Goal: Task Accomplishment & Management: Manage account settings

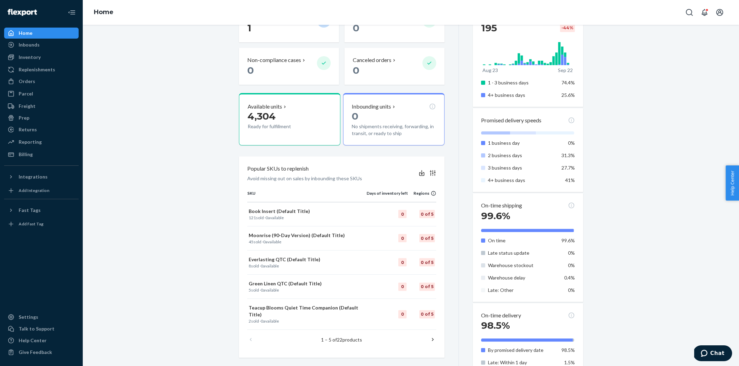
scroll to position [198, 0]
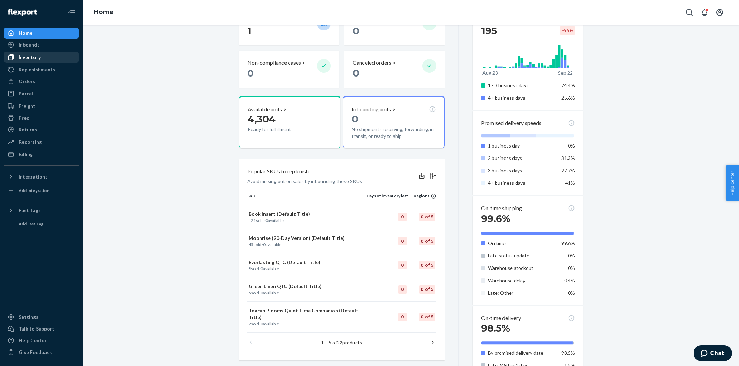
click at [23, 58] on div "Inventory" at bounding box center [30, 57] width 22 height 7
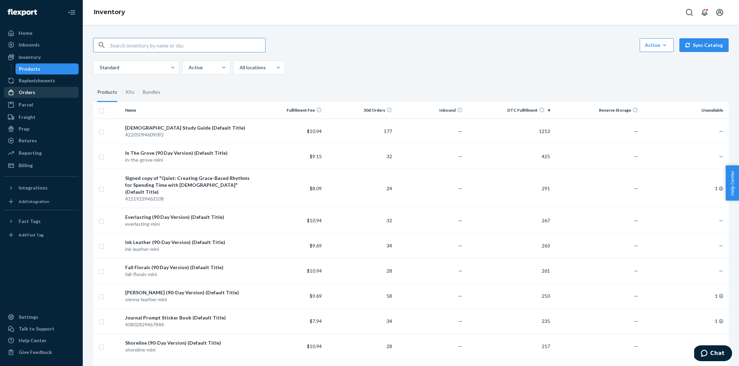
click at [34, 92] on div "Orders" at bounding box center [41, 93] width 73 height 10
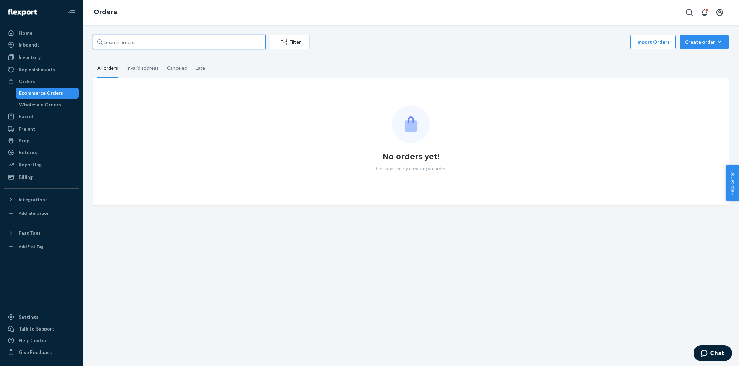
click at [147, 44] on input "text" at bounding box center [179, 42] width 172 height 14
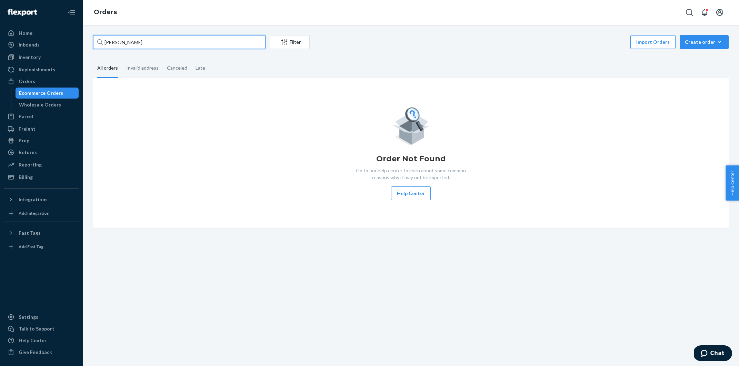
click at [175, 39] on input "[PERSON_NAME]" at bounding box center [179, 42] width 172 height 14
paste input "Country Code: US Name: [PERSON_NAME]: [EMAIL_ADDRESS][DOMAIN_NAME] Body: Hi [PE…"
drag, startPoint x: 226, startPoint y: 43, endPoint x: 47, endPoint y: 43, distance: 178.6
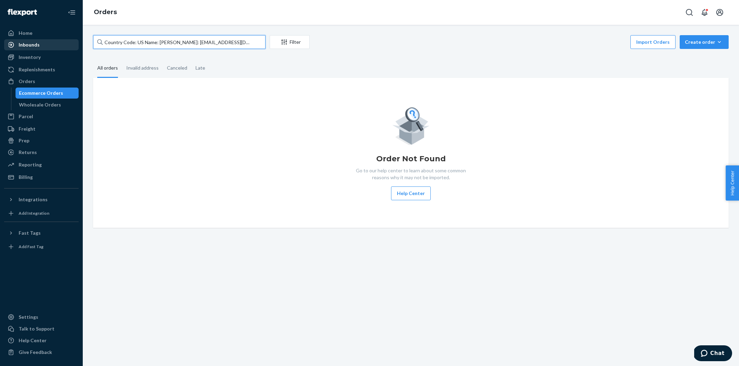
click at [47, 43] on div "Home Inbounds Shipping Plans Problems Inventory Products Replenishments Orders …" at bounding box center [369, 183] width 739 height 366
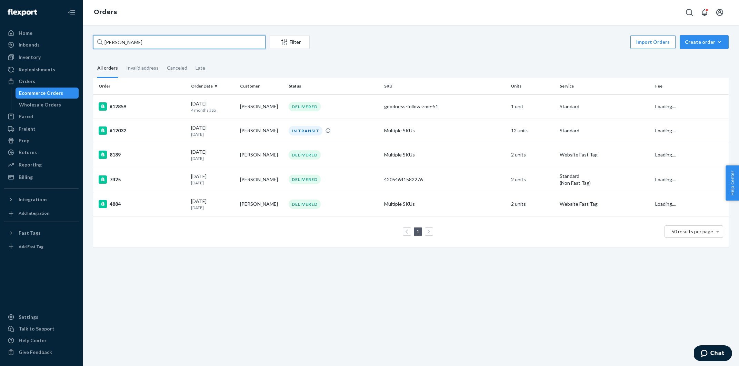
type input "[PERSON_NAME]"
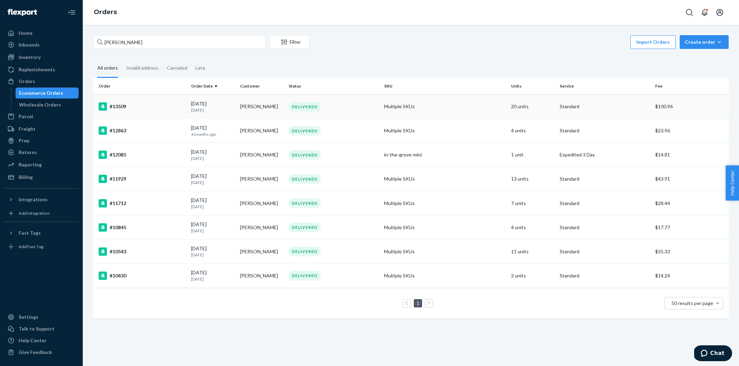
click at [125, 104] on div "#13509" at bounding box center [142, 106] width 87 height 8
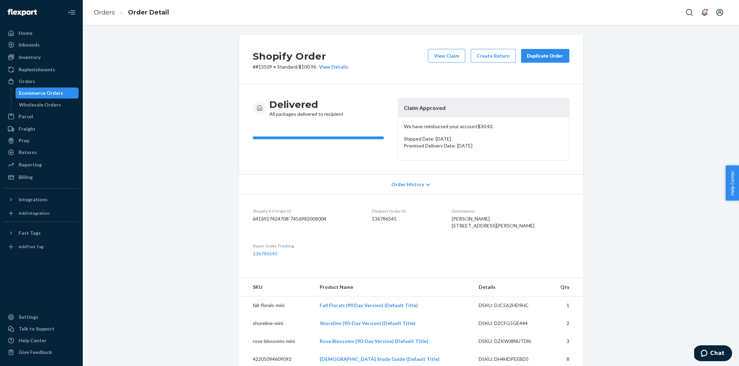
click at [553, 58] on div "Duplicate Order" at bounding box center [545, 55] width 37 height 7
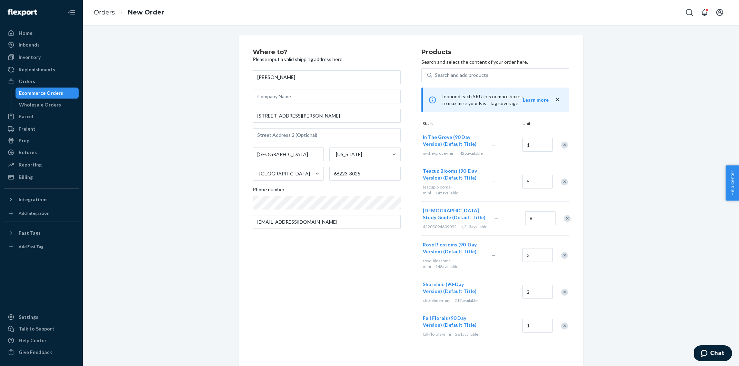
scroll to position [10, 0]
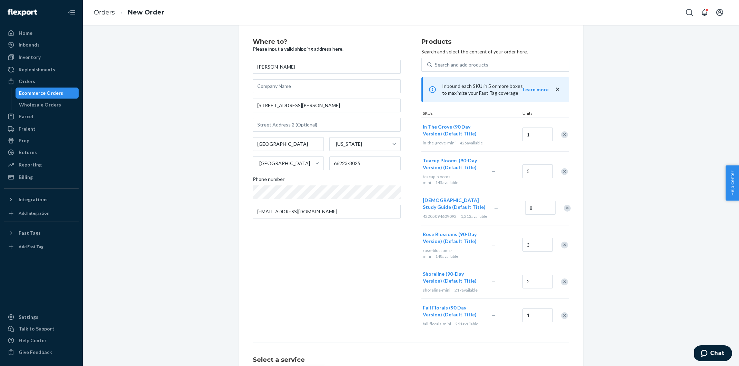
click at [565, 134] on div "Remove Item" at bounding box center [564, 134] width 7 height 7
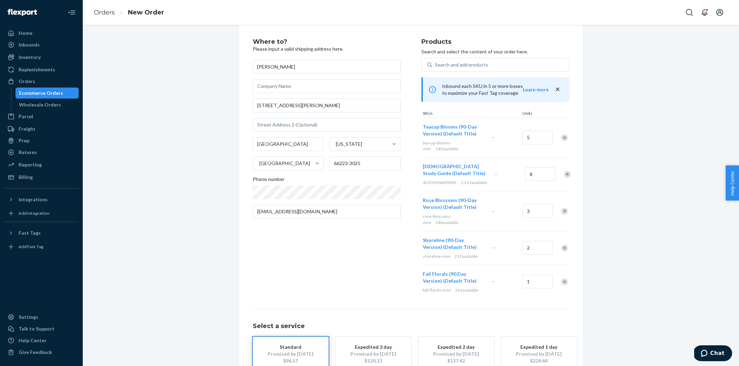
click at [565, 134] on div "Remove Item" at bounding box center [564, 137] width 7 height 7
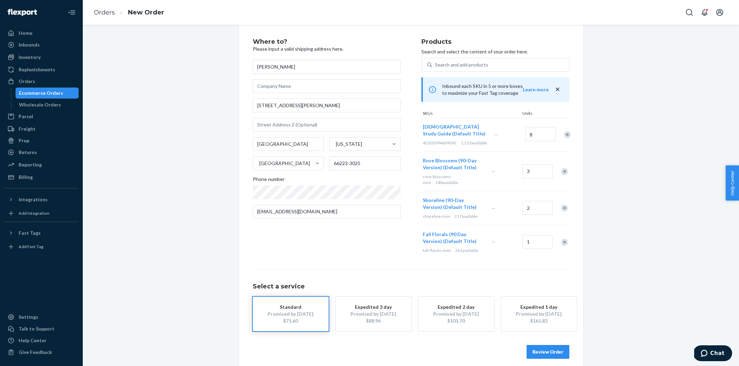
click at [564, 175] on div "Remove Item" at bounding box center [564, 171] width 7 height 7
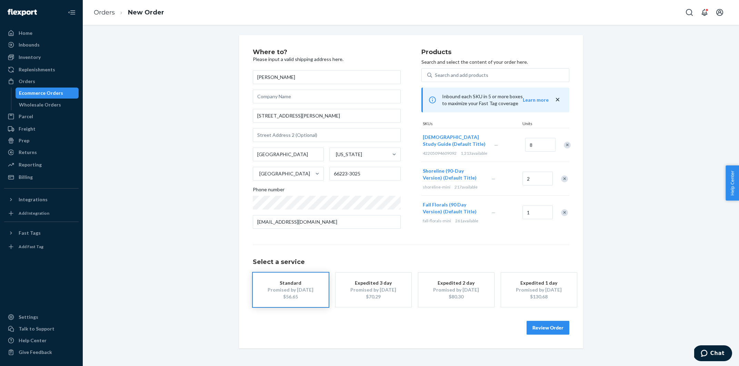
click at [565, 182] on div "Remove Item" at bounding box center [564, 179] width 7 height 7
drag, startPoint x: 565, startPoint y: 185, endPoint x: 527, endPoint y: 151, distance: 51.0
click at [565, 182] on div "Remove Item" at bounding box center [564, 179] width 7 height 7
click at [531, 147] on input "8" at bounding box center [540, 145] width 30 height 14
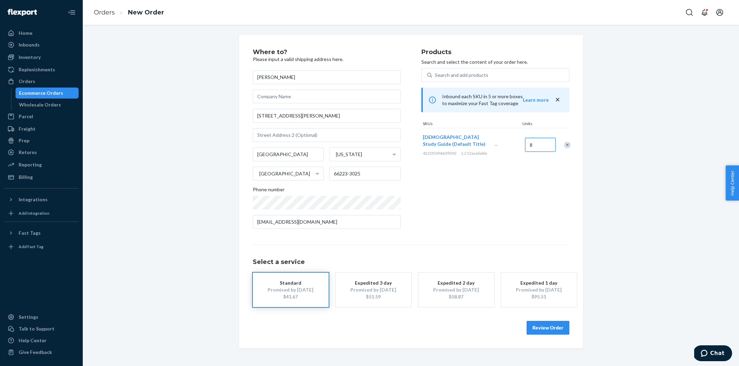
click at [531, 147] on input "8" at bounding box center [540, 145] width 30 height 14
type input "2"
click at [608, 180] on div "Where to? Please input a valid shipping address here. [PERSON_NAME] [STREET_ADD…" at bounding box center [411, 191] width 646 height 313
click at [554, 330] on button "Review Order" at bounding box center [548, 328] width 43 height 14
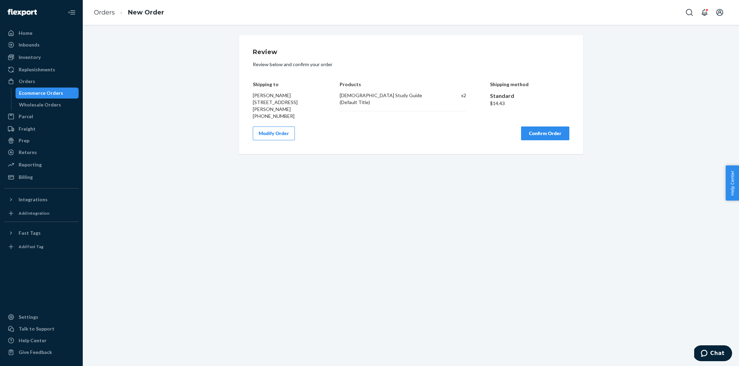
click at [534, 140] on button "Confirm Order" at bounding box center [545, 134] width 48 height 14
